Goal: Task Accomplishment & Management: Manage account settings

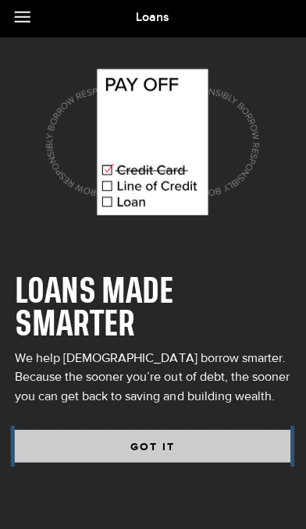
click at [226, 430] on button "GOT IT" at bounding box center [153, 446] width 275 height 33
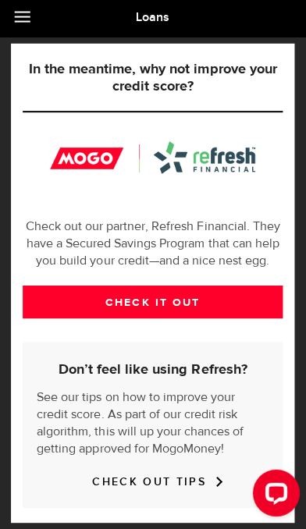
scroll to position [528, 0]
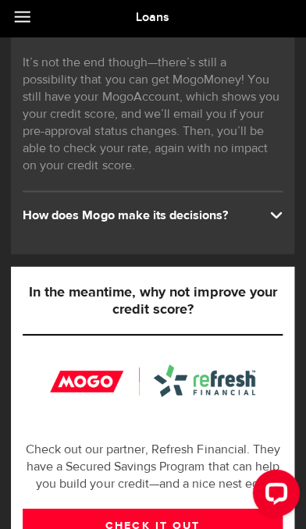
scroll to position [324, 0]
